Goal: Transaction & Acquisition: Purchase product/service

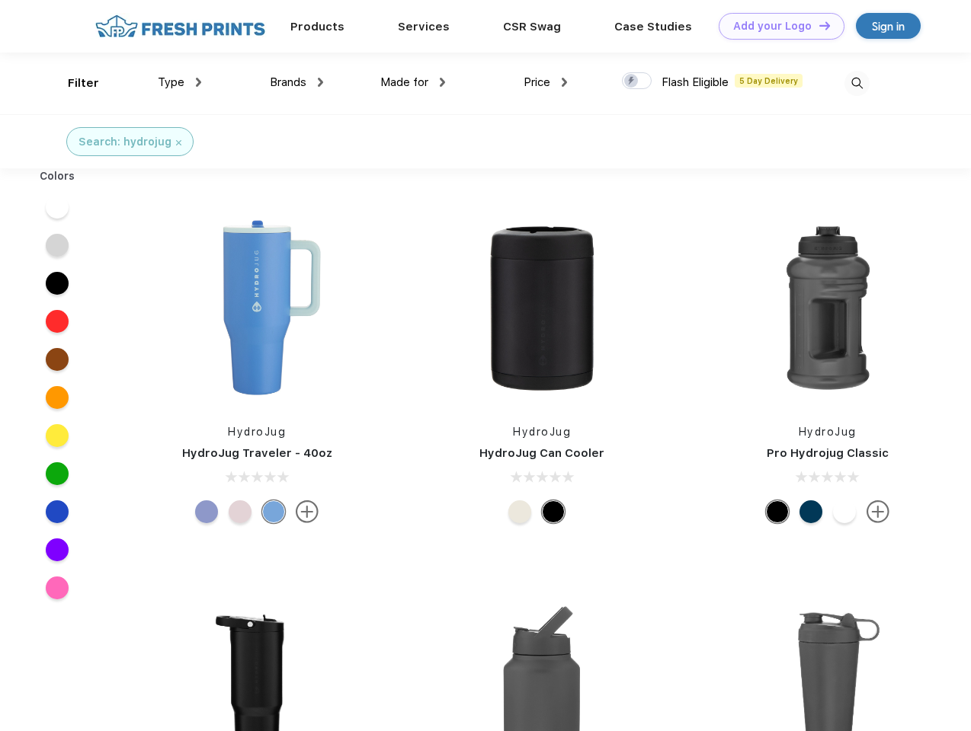
click at [776, 26] on link "Add your Logo Design Tool" at bounding box center [782, 26] width 126 height 27
click at [0, 0] on div "Design Tool" at bounding box center [0, 0] width 0 height 0
click at [818, 25] on link "Add your Logo Design Tool" at bounding box center [782, 26] width 126 height 27
click at [73, 83] on div "Filter" at bounding box center [83, 84] width 31 height 18
click at [180, 82] on span "Type" at bounding box center [171, 82] width 27 height 14
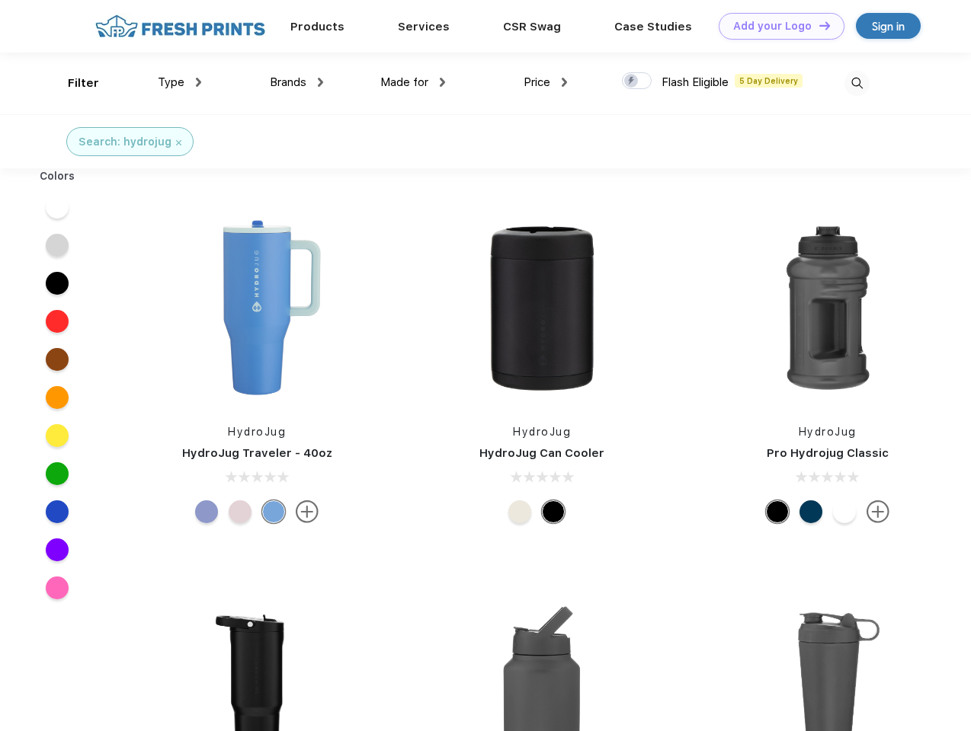
click at [296, 82] on span "Brands" at bounding box center [288, 82] width 37 height 14
click at [413, 82] on span "Made for" at bounding box center [404, 82] width 48 height 14
click at [546, 82] on span "Price" at bounding box center [536, 82] width 27 height 14
click at [637, 82] on div at bounding box center [637, 80] width 30 height 17
click at [632, 82] on input "checkbox" at bounding box center [627, 77] width 10 height 10
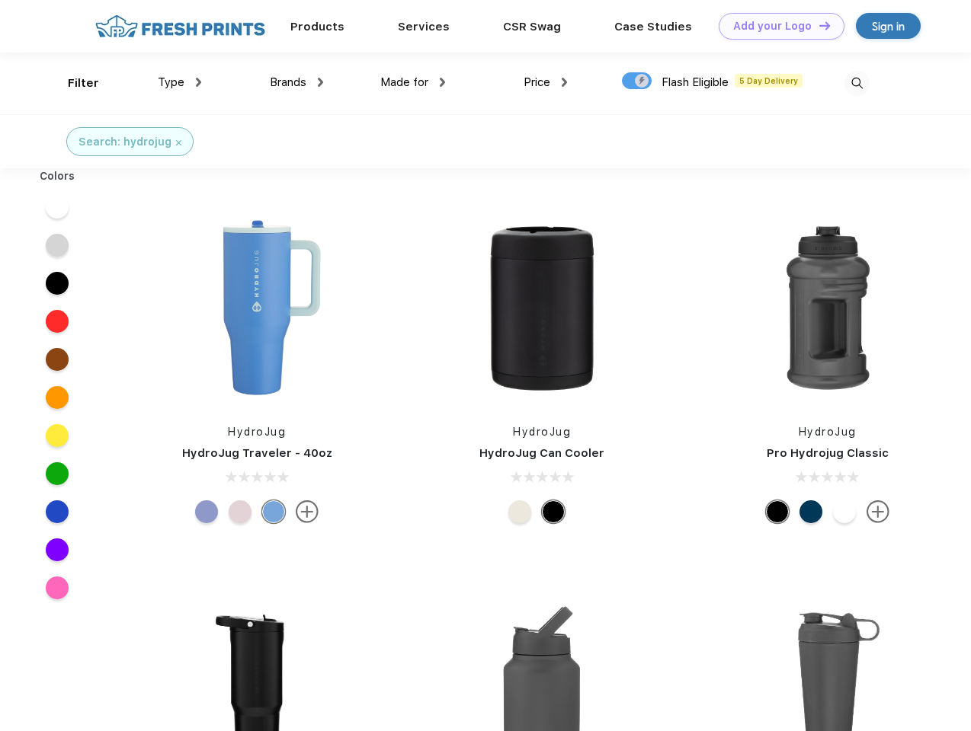
click at [856, 83] on img at bounding box center [856, 83] width 25 height 25
